Goal: Use online tool/utility: Utilize a website feature to perform a specific function

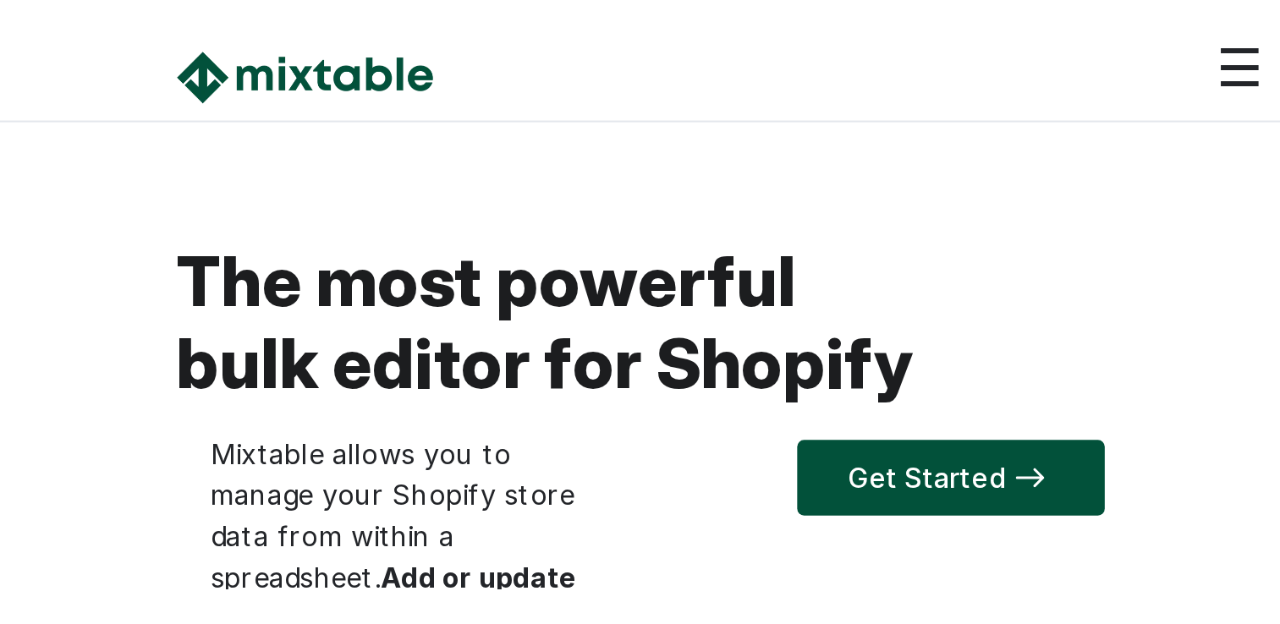
scroll to position [443, 0]
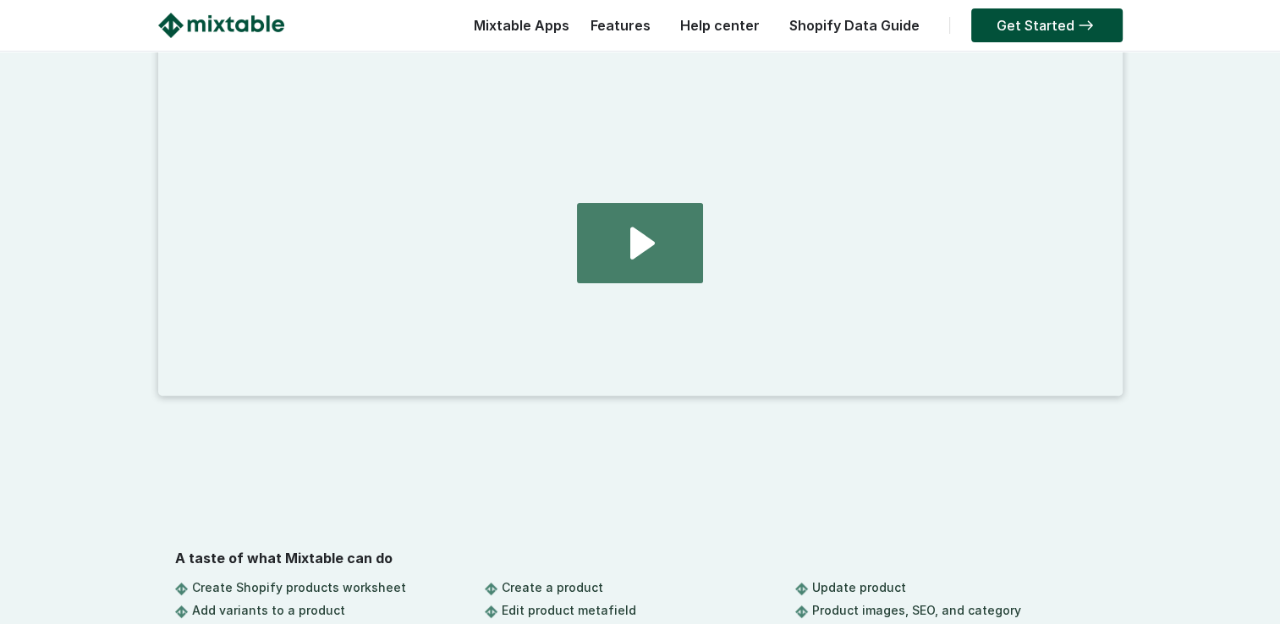
click at [629, 235] on icon "Play Video: 2024.08.01 - home page demo video" at bounding box center [639, 243] width 125 height 80
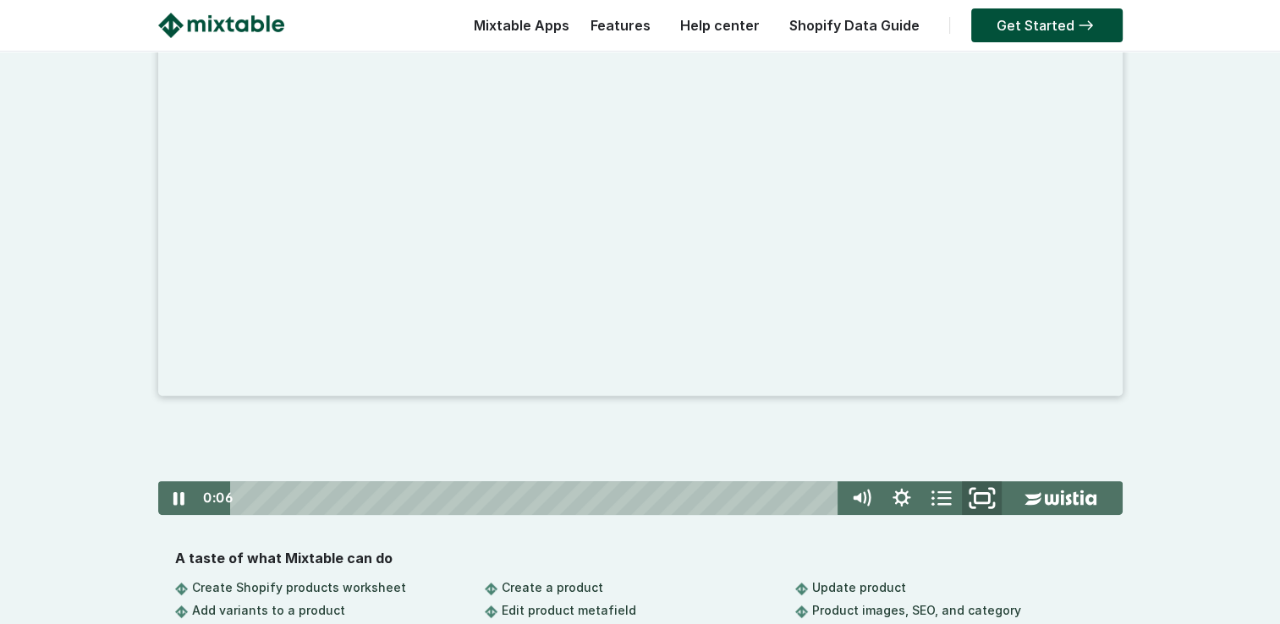
click at [629, 272] on icon "Fullscreen" at bounding box center [982, 498] width 48 height 41
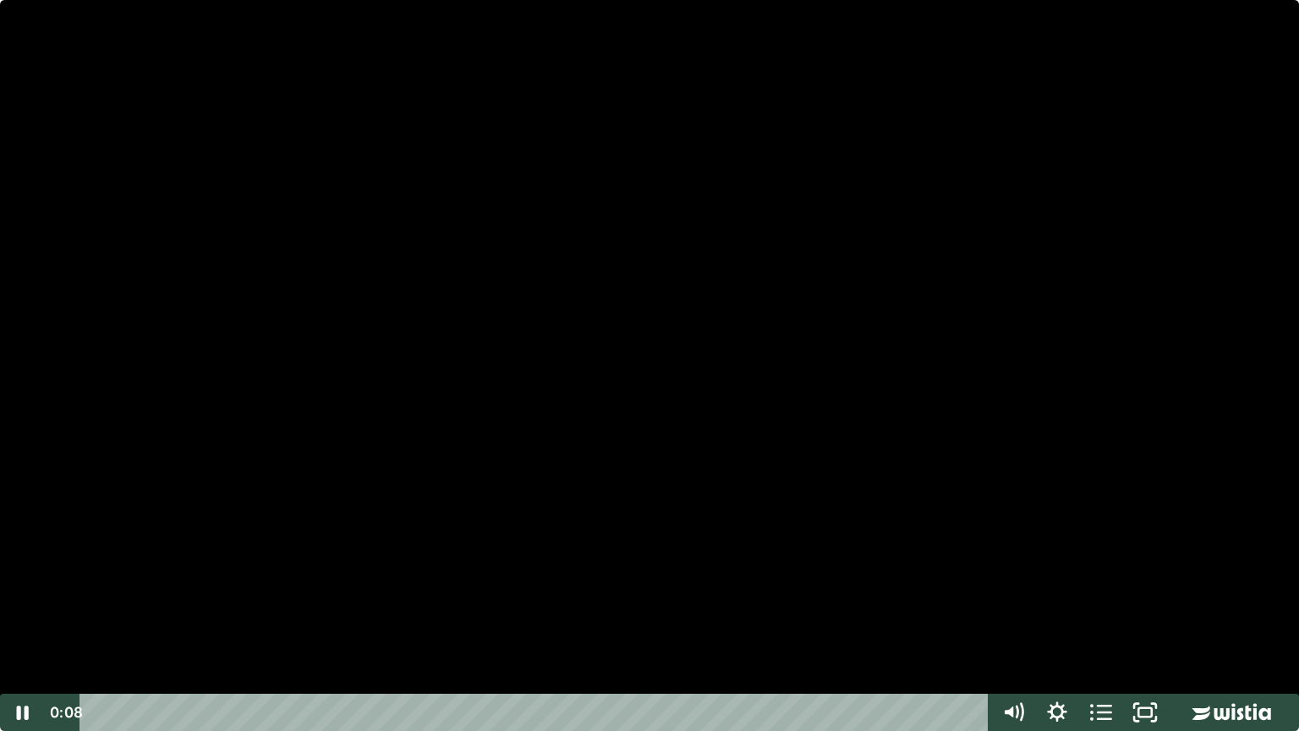
click at [629, 272] on div at bounding box center [649, 365] width 1299 height 731
click at [629, 272] on icon "Mute" at bounding box center [1008, 711] width 10 height 13
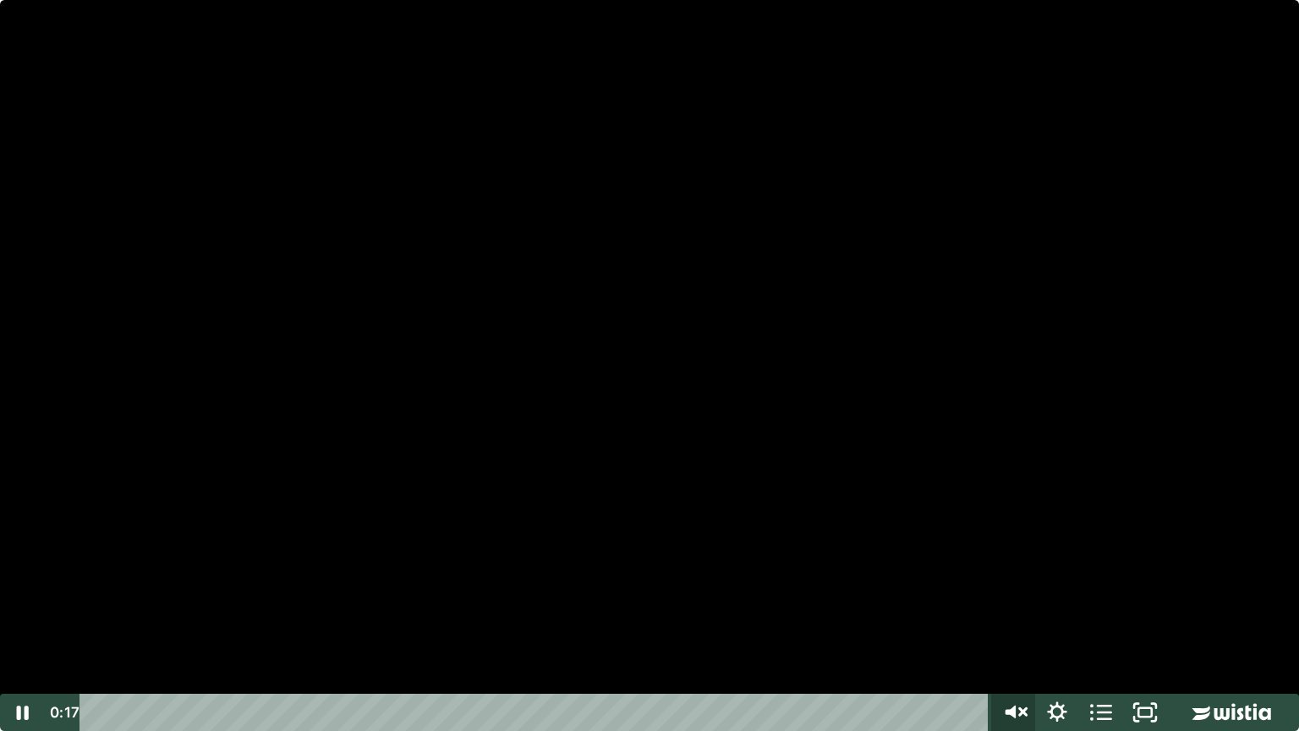
click at [629, 272] on icon "Unmute" at bounding box center [1011, 711] width 10 height 13
click at [629, 272] on div at bounding box center [649, 365] width 1299 height 731
click at [629, 261] on div at bounding box center [649, 365] width 1299 height 731
click at [629, 272] on div at bounding box center [649, 365] width 1299 height 731
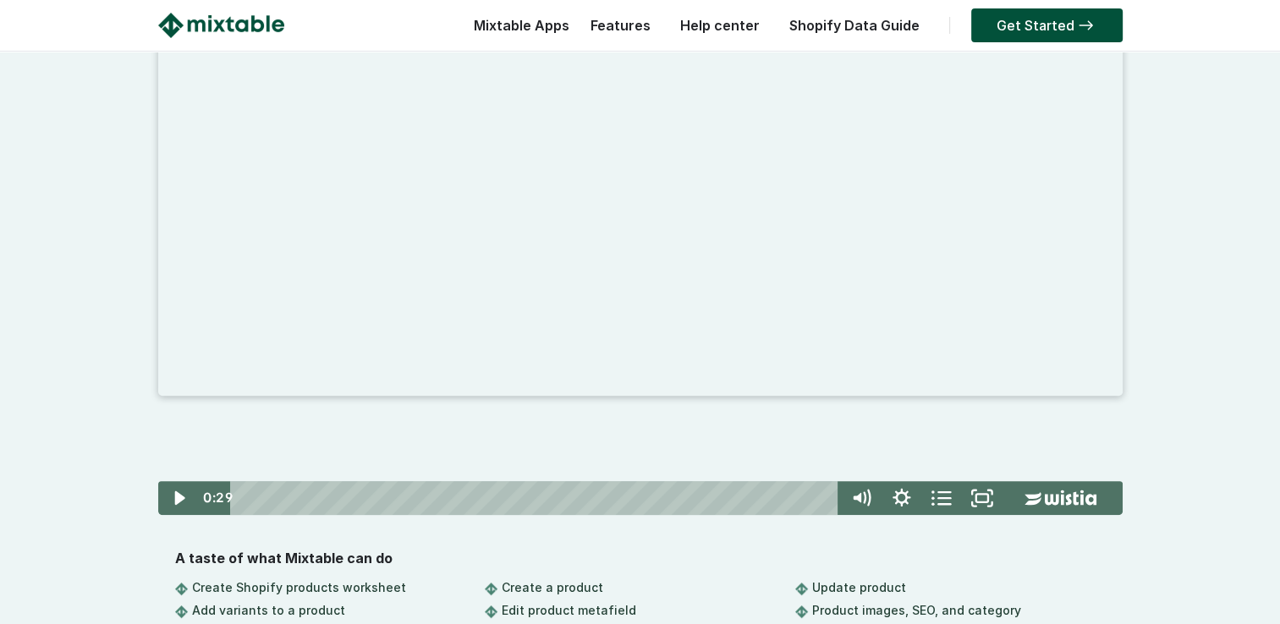
click at [629, 145] on div "Click for sound @keyframes VOLUME_SMALL_WAVE_FLASH { 0% { opacity: 0; } 33% { o…" at bounding box center [640, 374] width 1280 height 701
